Goal: Information Seeking & Learning: Learn about a topic

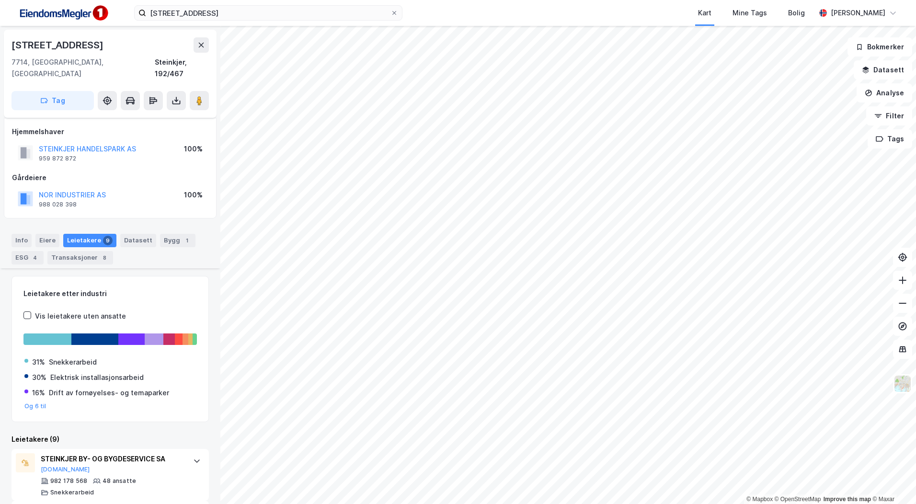
scroll to position [422, 0]
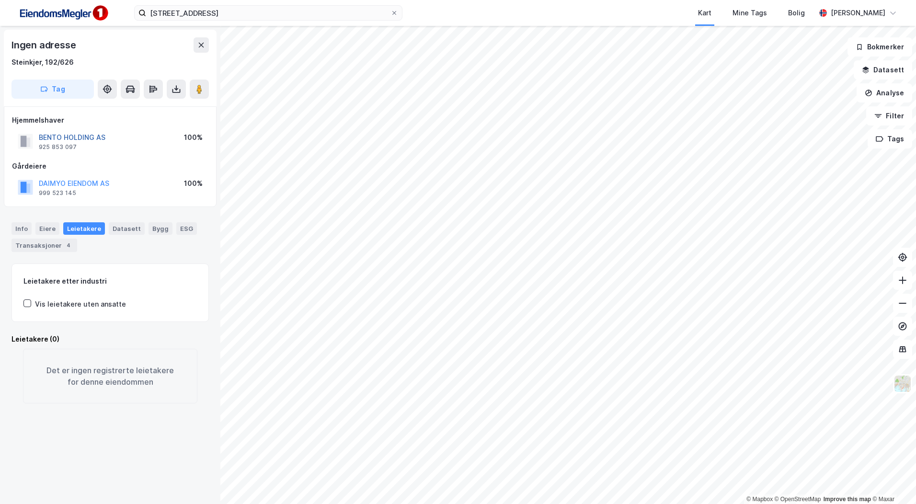
click at [0, 0] on button "BENTO HOLDING AS" at bounding box center [0, 0] width 0 height 0
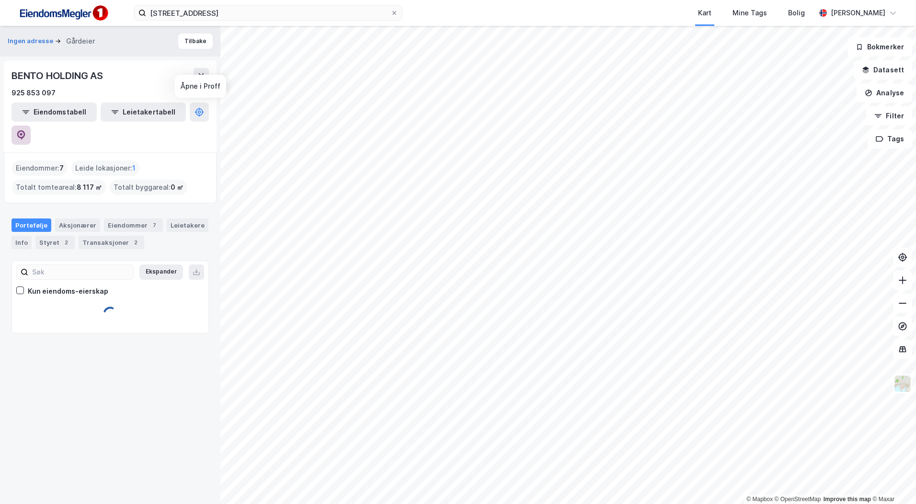
click at [25, 130] on icon at bounding box center [21, 135] width 8 height 10
